Goal: Transaction & Acquisition: Purchase product/service

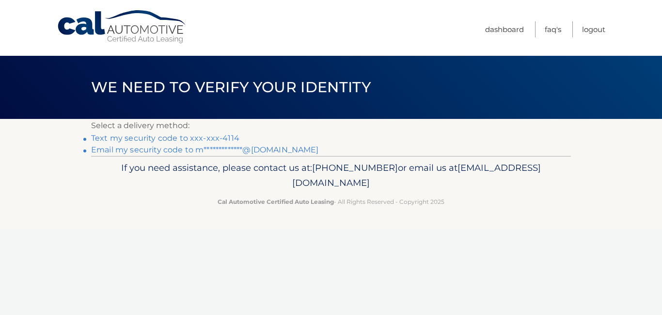
click at [203, 139] on link "Text my security code to xxx-xxx-4114" at bounding box center [165, 137] width 148 height 9
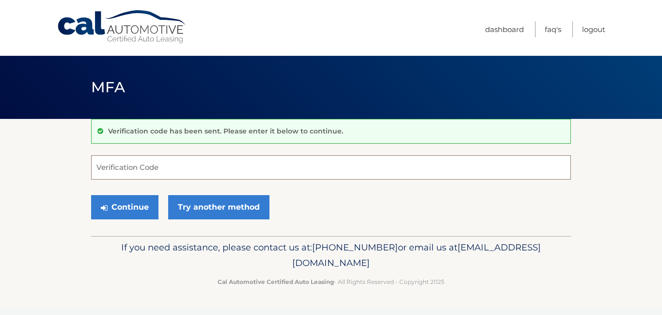
click at [126, 166] on input "Verification Code" at bounding box center [331, 167] width 480 height 24
type input "697826"
click at [91, 195] on button "Continue" at bounding box center [124, 207] width 67 height 24
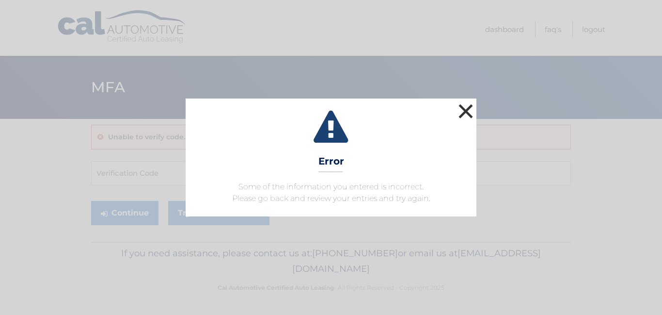
click at [468, 110] on button "×" at bounding box center [465, 110] width 19 height 19
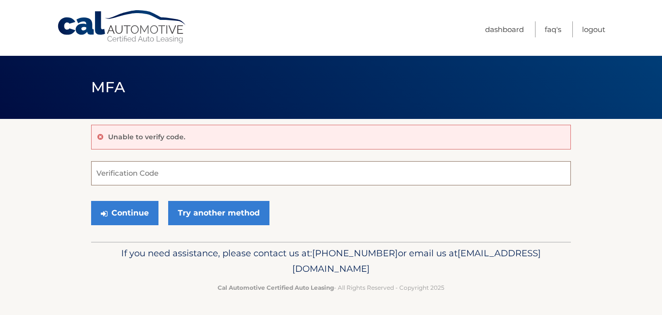
click at [147, 175] on input "Verification Code" at bounding box center [331, 173] width 480 height 24
type input "697826"
click at [91, 201] on button "Continue" at bounding box center [124, 213] width 67 height 24
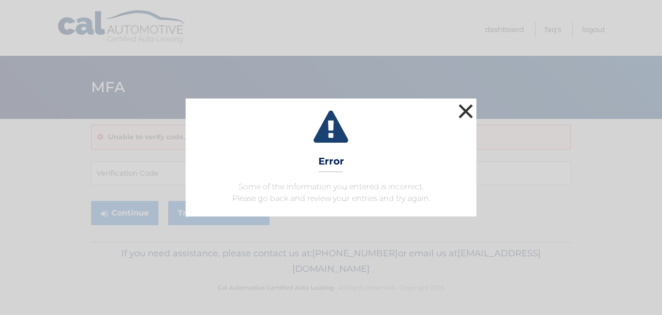
click at [461, 111] on button "×" at bounding box center [465, 110] width 19 height 19
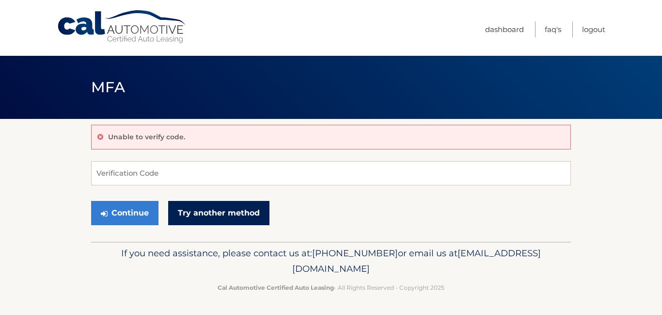
click at [199, 210] on link "Try another method" at bounding box center [218, 213] width 101 height 24
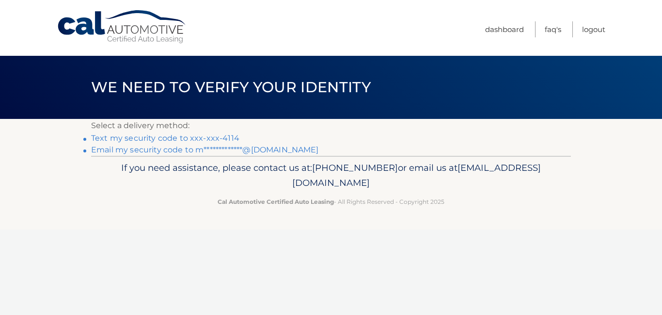
click at [148, 136] on link "Text my security code to xxx-xxx-4114" at bounding box center [165, 137] width 148 height 9
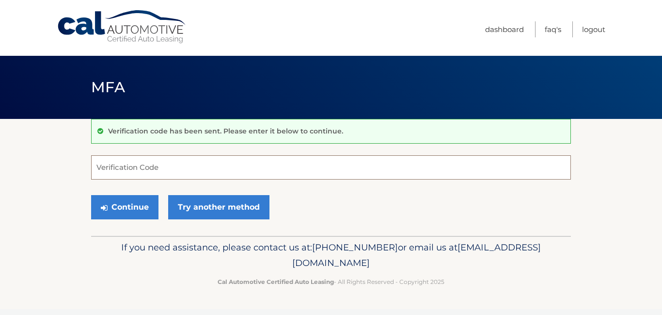
click at [127, 165] on input "Verification Code" at bounding box center [331, 167] width 480 height 24
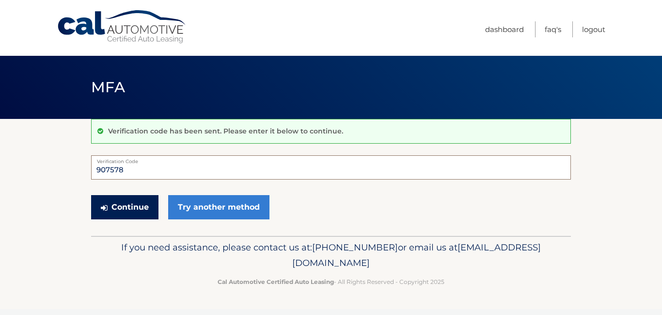
type input "907578"
click at [128, 209] on button "Continue" at bounding box center [124, 207] width 67 height 24
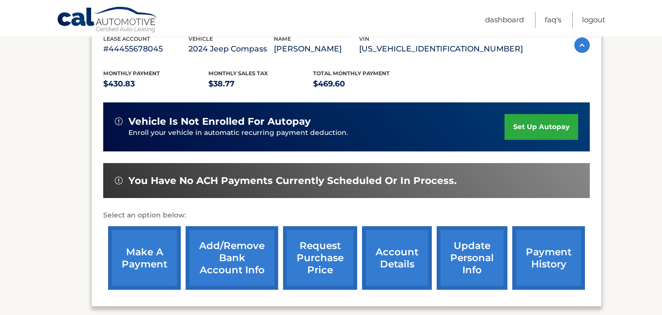
scroll to position [182, 0]
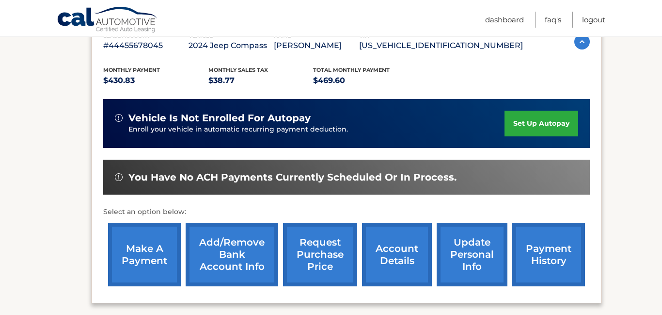
click at [132, 275] on link "make a payment" at bounding box center [144, 255] width 73 height 64
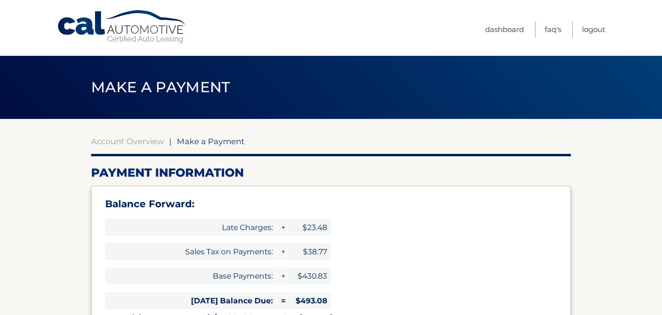
select select "ZDAxYTkwMmMtN2I2Yi00N2ViLTk4MTYtNjBlNWY5YjcyNDRl"
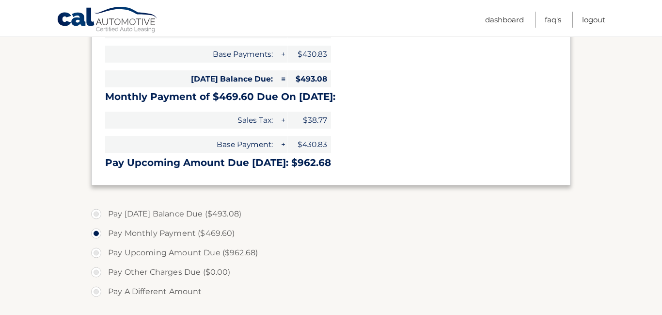
scroll to position [225, 0]
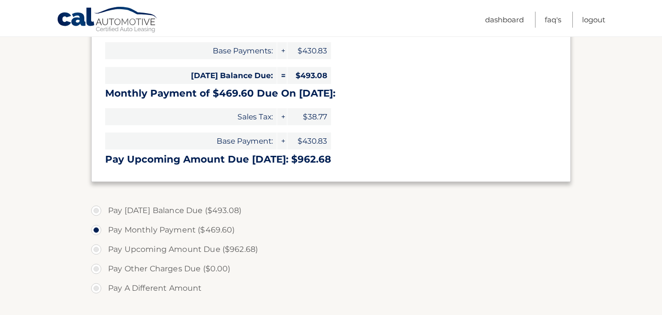
click at [97, 211] on label "Pay Today's Balance Due ($493.08)" at bounding box center [331, 210] width 480 height 19
click at [97, 211] on input "Pay Today's Balance Due ($493.08)" at bounding box center [100, 209] width 10 height 16
radio input "true"
type input "493.08"
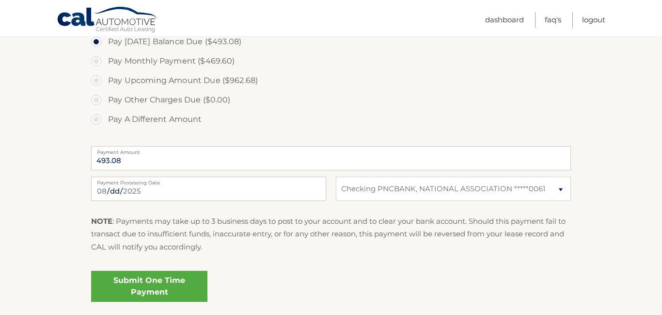
scroll to position [397, 0]
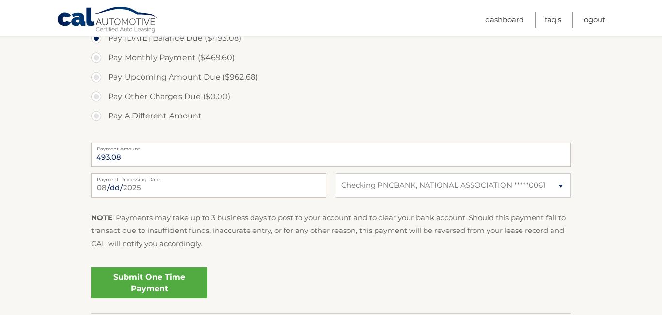
click at [144, 285] on link "Submit One Time Payment" at bounding box center [149, 282] width 116 height 31
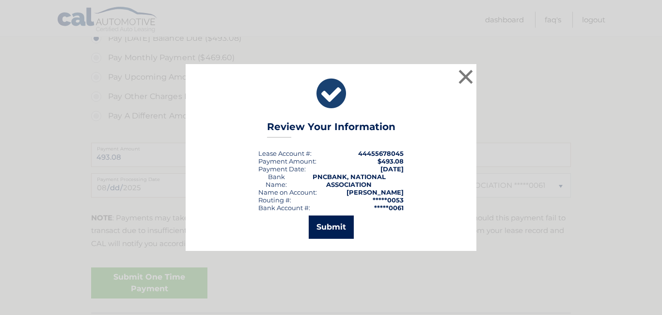
click at [337, 227] on button "Submit" at bounding box center [331, 226] width 45 height 23
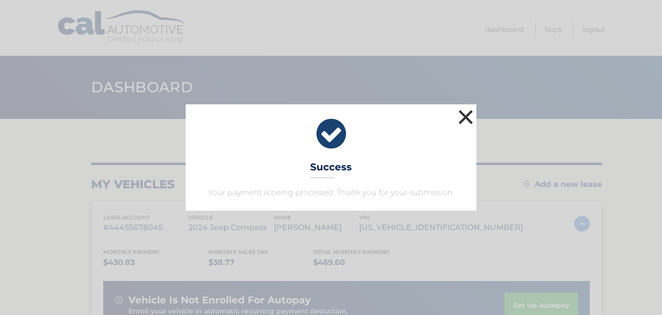
click at [466, 117] on button "×" at bounding box center [465, 116] width 19 height 19
